Goal: Information Seeking & Learning: Learn about a topic

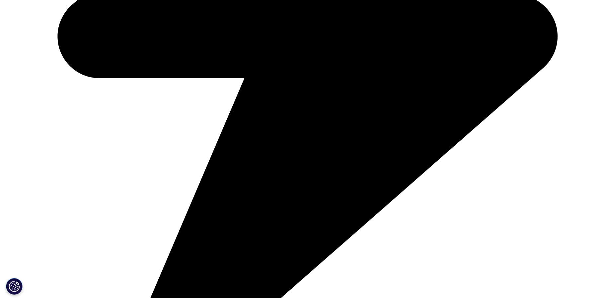
scroll to position [432, 0]
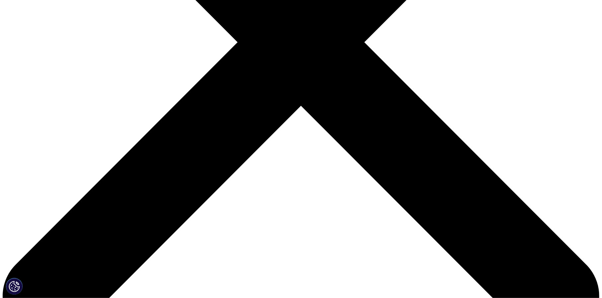
scroll to position [266, 0]
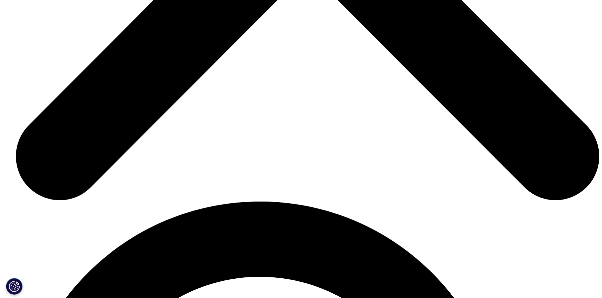
scroll to position [3189, 0]
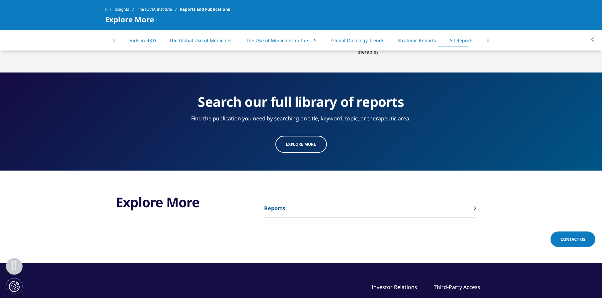
scroll to position [3399, 0]
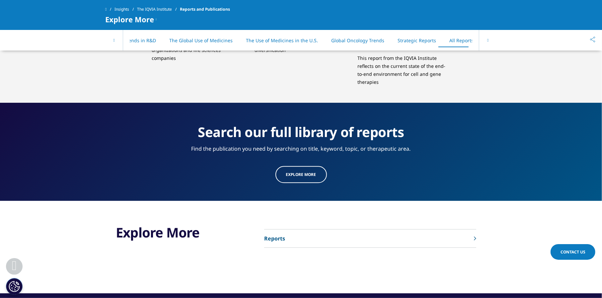
click at [268, 208] on div "Explore More Reports" at bounding box center [301, 247] width 392 height 92
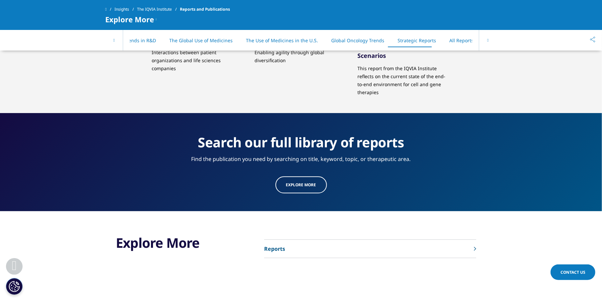
click at [292, 176] on link "Explore more" at bounding box center [301, 184] width 51 height 17
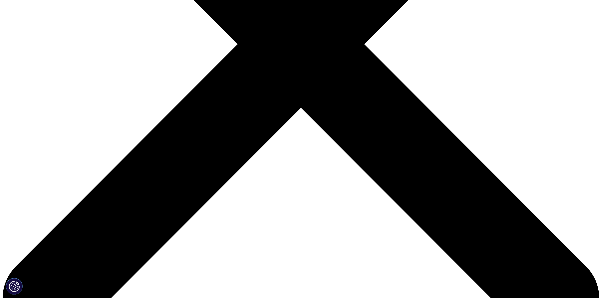
scroll to position [266, 0]
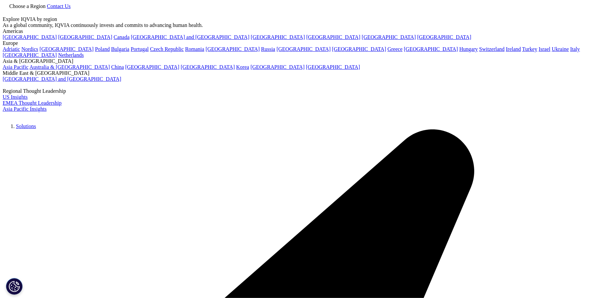
scroll to position [367, 392]
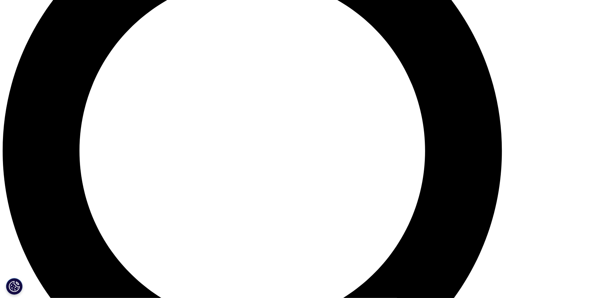
scroll to position [731, 0]
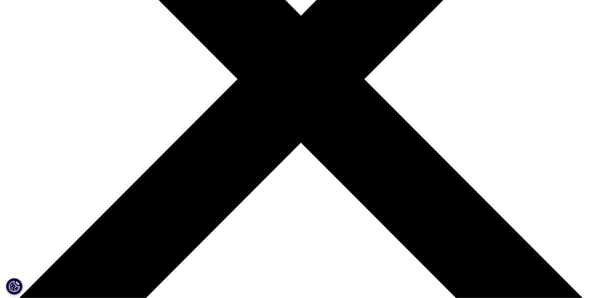
scroll to position [232, 0]
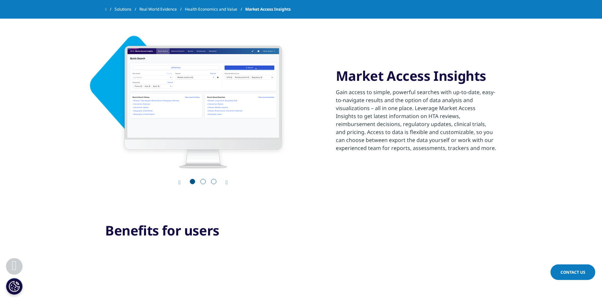
scroll to position [266, 0]
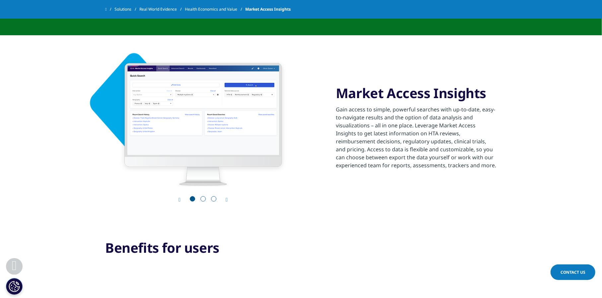
click at [227, 197] on icon "Next slide" at bounding box center [227, 199] width 2 height 5
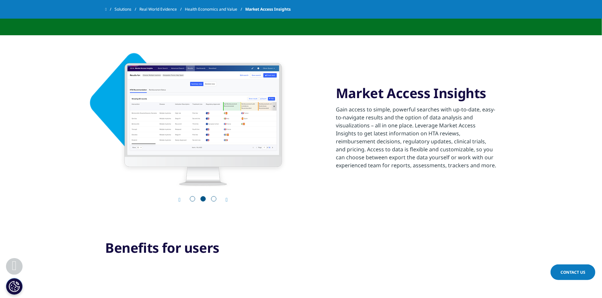
click at [227, 197] on icon "Next slide" at bounding box center [227, 199] width 2 height 5
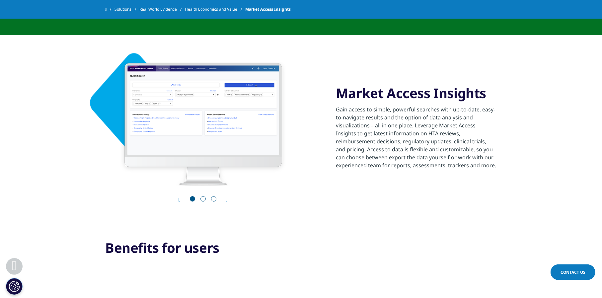
click at [227, 197] on icon "Next slide" at bounding box center [227, 199] width 2 height 5
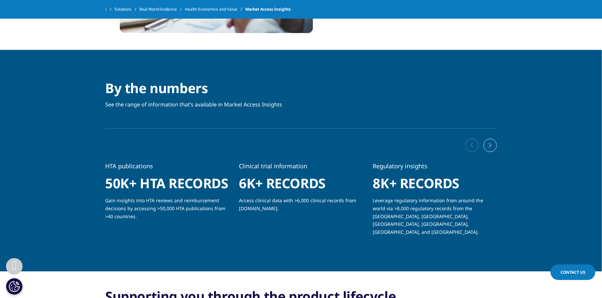
scroll to position [830, 0]
